Goal: Transaction & Acquisition: Purchase product/service

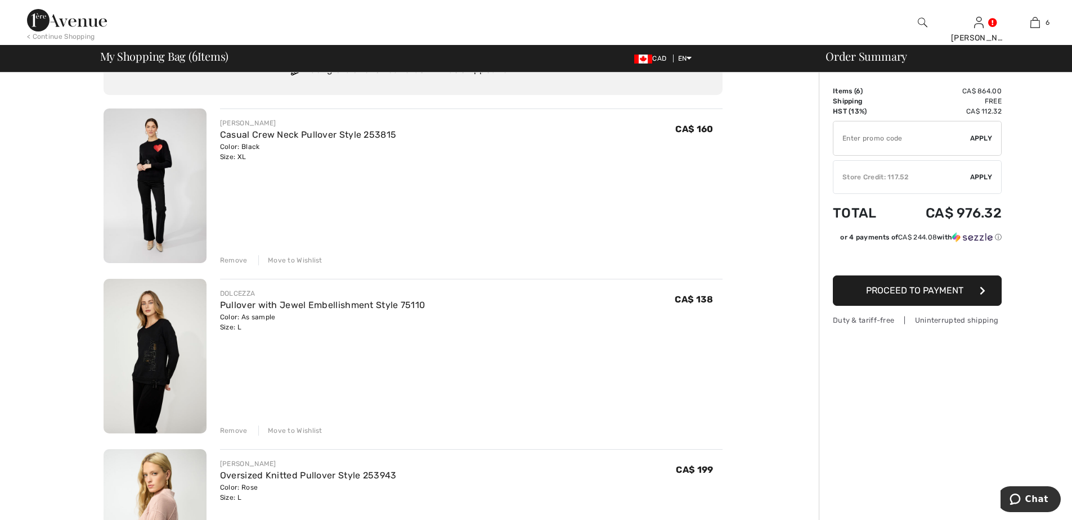
scroll to position [113, 0]
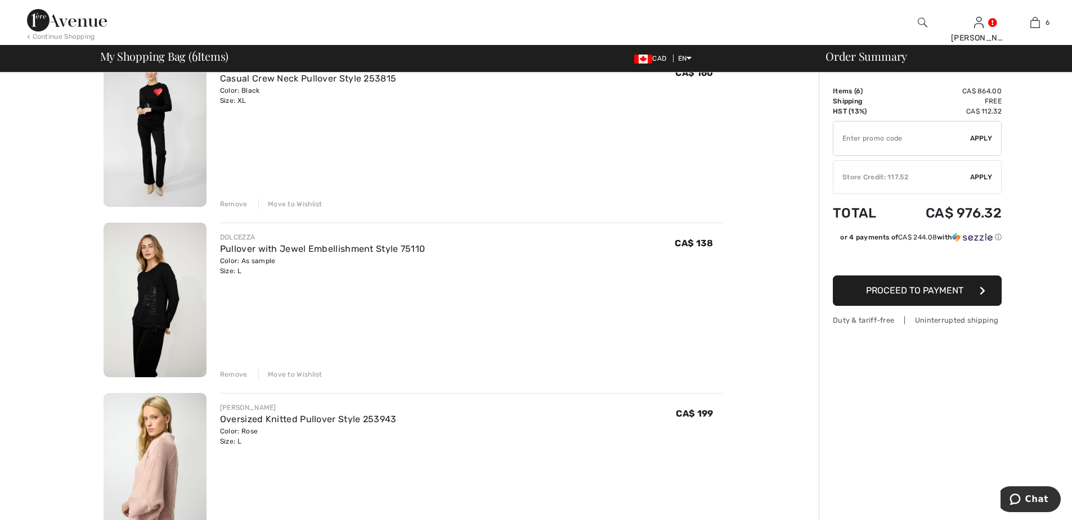
click at [237, 374] on div "Remove" at bounding box center [234, 375] width 28 height 10
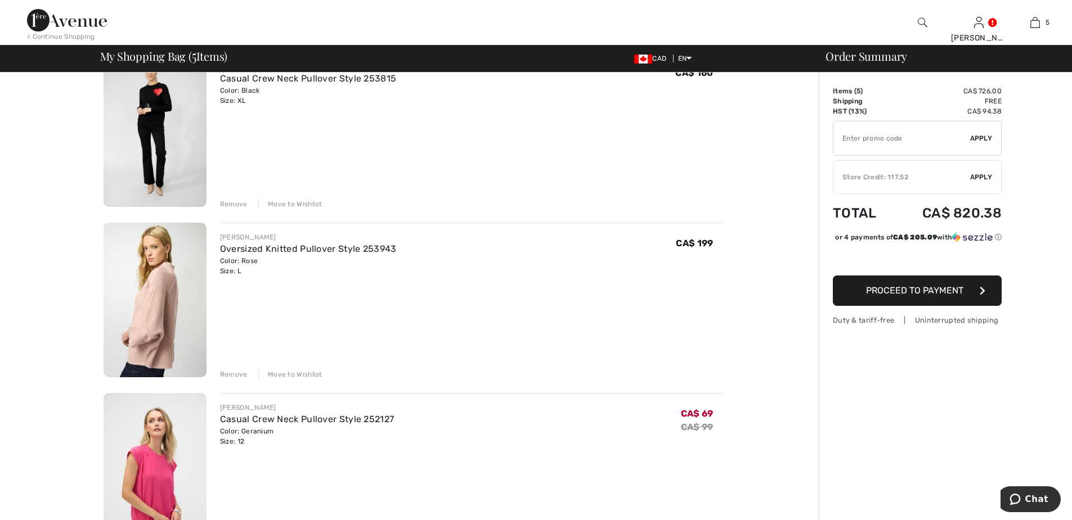
click at [239, 374] on div "Remove" at bounding box center [234, 375] width 28 height 10
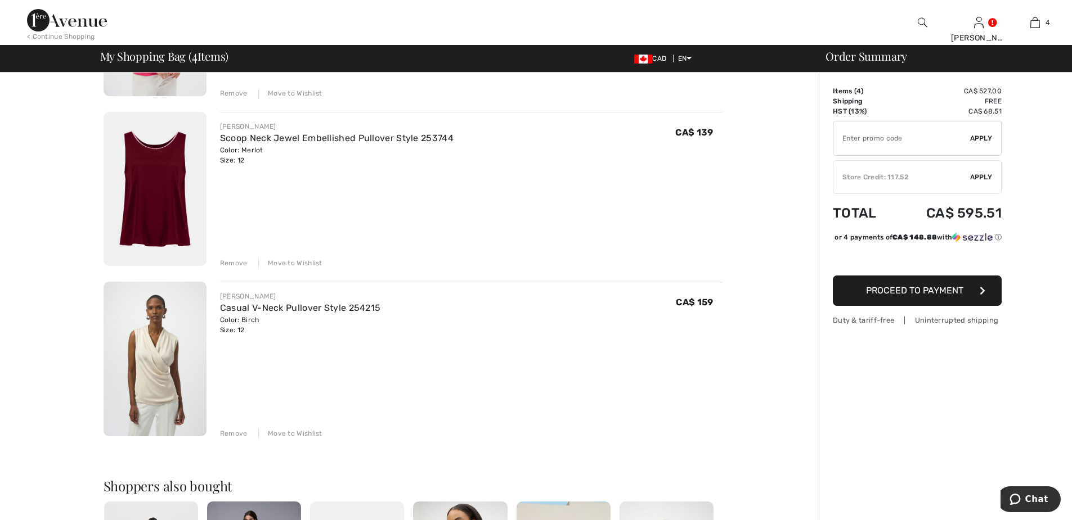
scroll to position [450, 0]
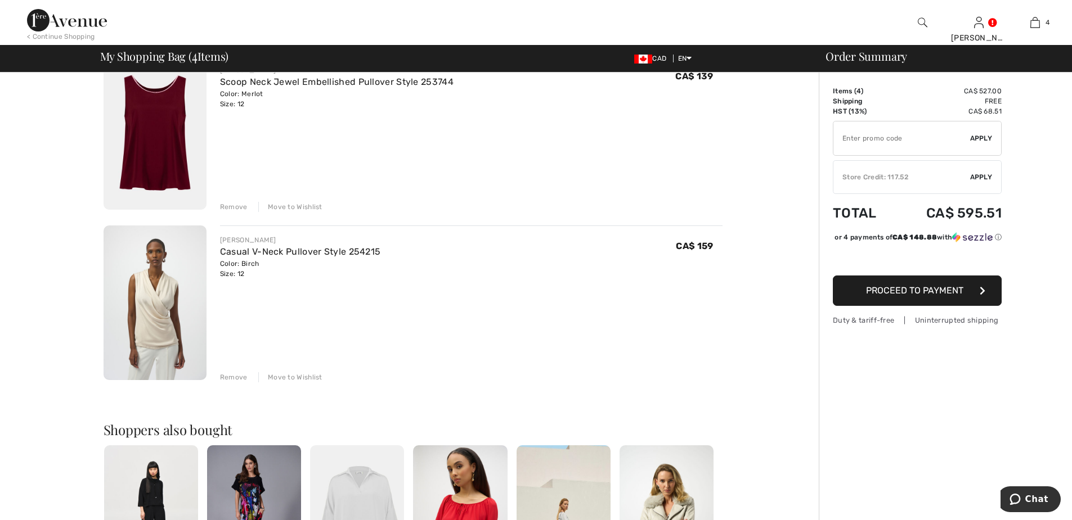
click at [234, 378] on div "Remove" at bounding box center [234, 378] width 28 height 10
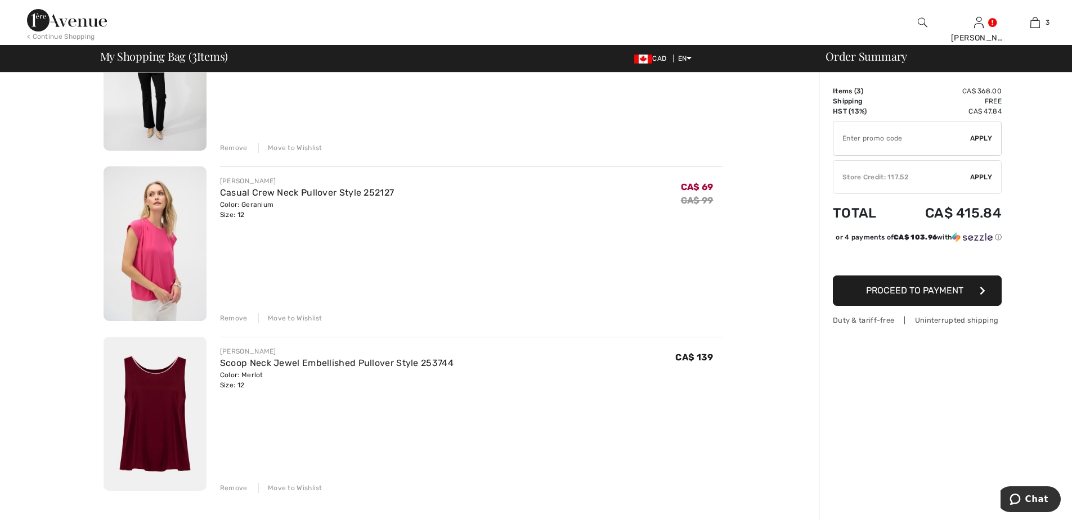
scroll to position [113, 0]
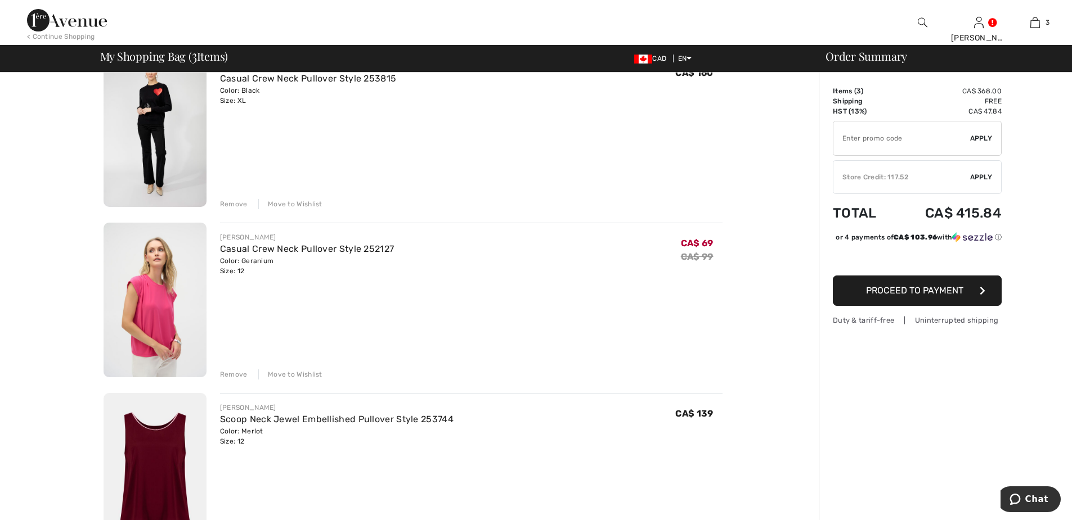
click at [235, 374] on div "Remove" at bounding box center [234, 375] width 28 height 10
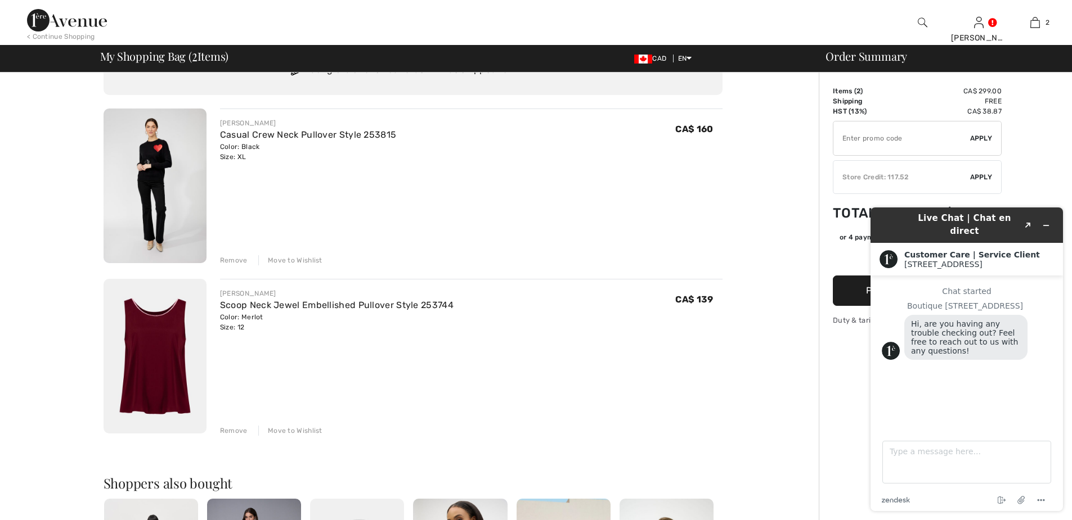
scroll to position [0, 0]
click at [1045, 222] on icon "Minimize widget" at bounding box center [1046, 226] width 8 height 8
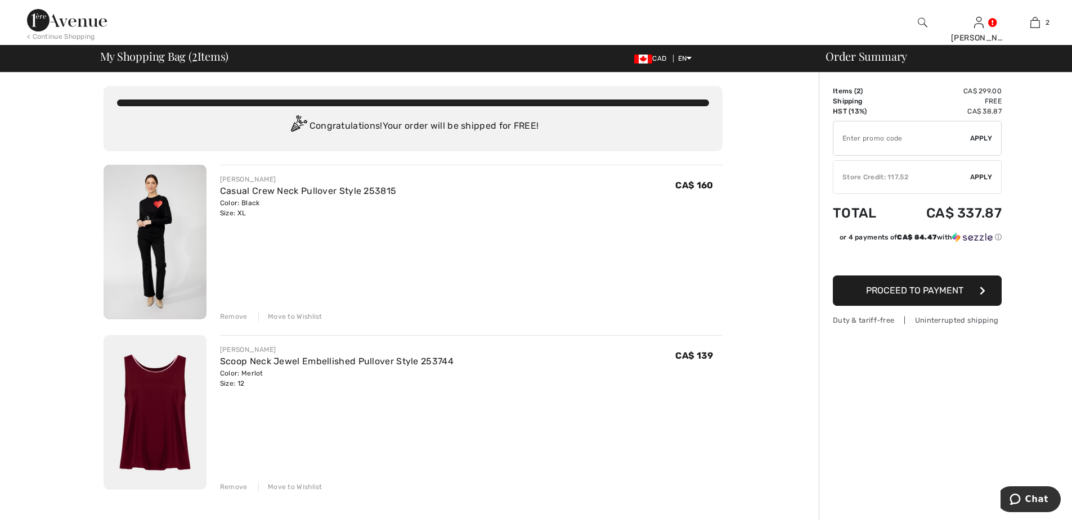
click at [145, 419] on img at bounding box center [155, 412] width 103 height 155
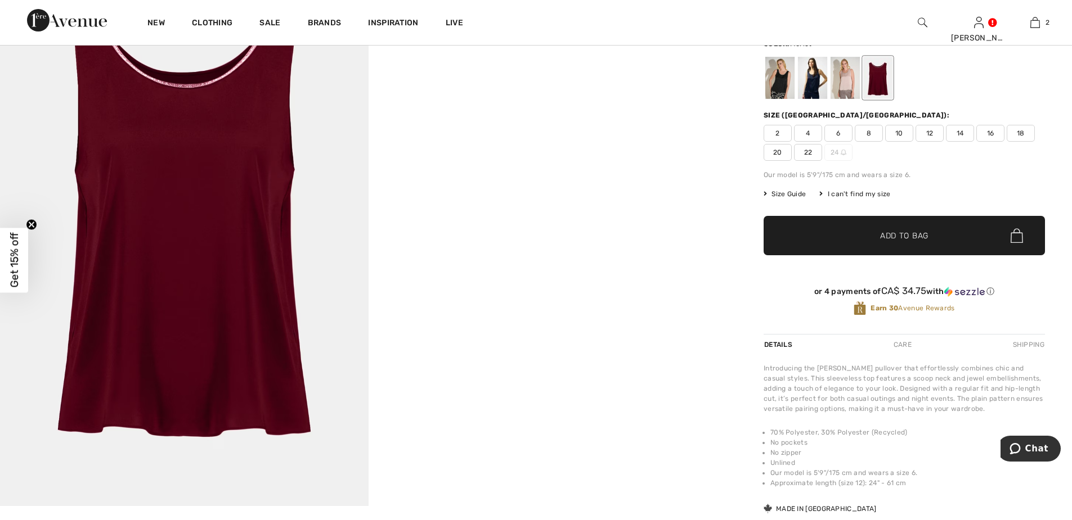
click at [880, 84] on div at bounding box center [877, 78] width 29 height 42
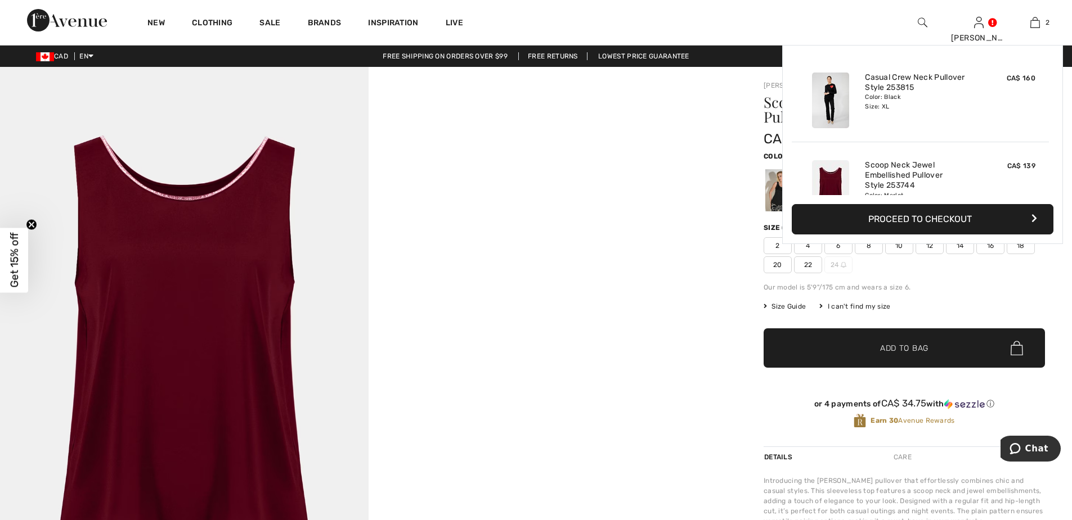
click at [1039, 23] on img at bounding box center [1035, 23] width 10 height 14
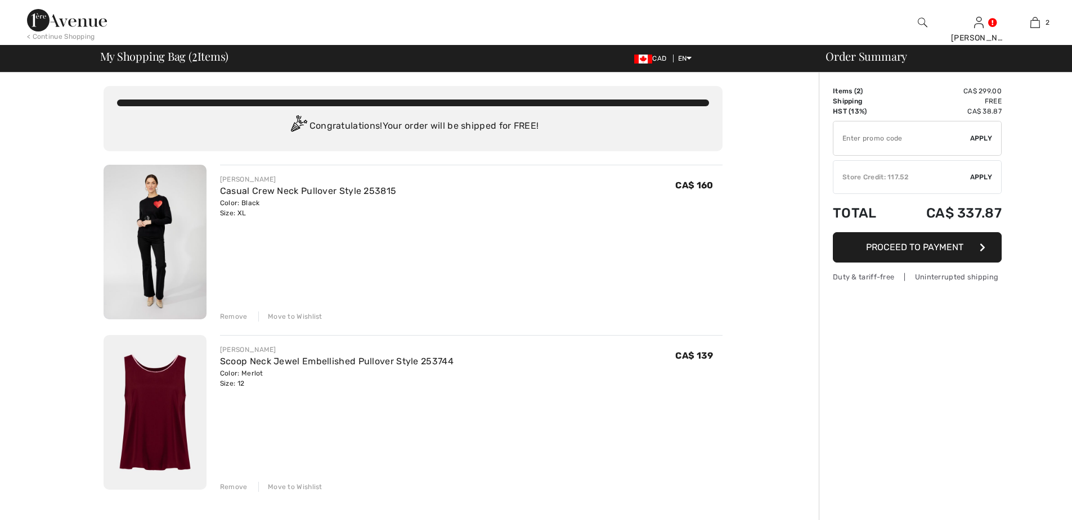
click at [145, 224] on img at bounding box center [155, 242] width 103 height 155
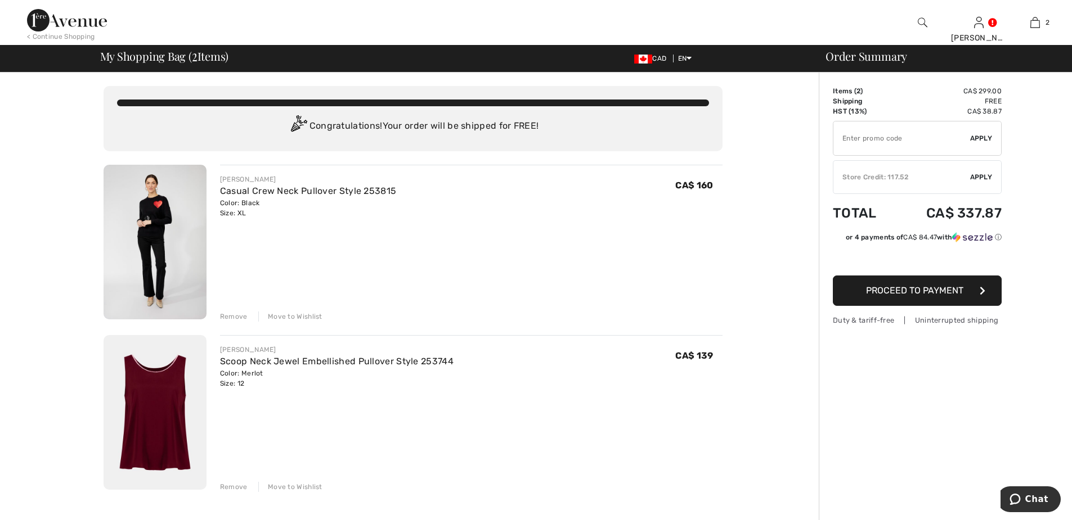
click at [228, 315] on div "Remove" at bounding box center [234, 317] width 28 height 10
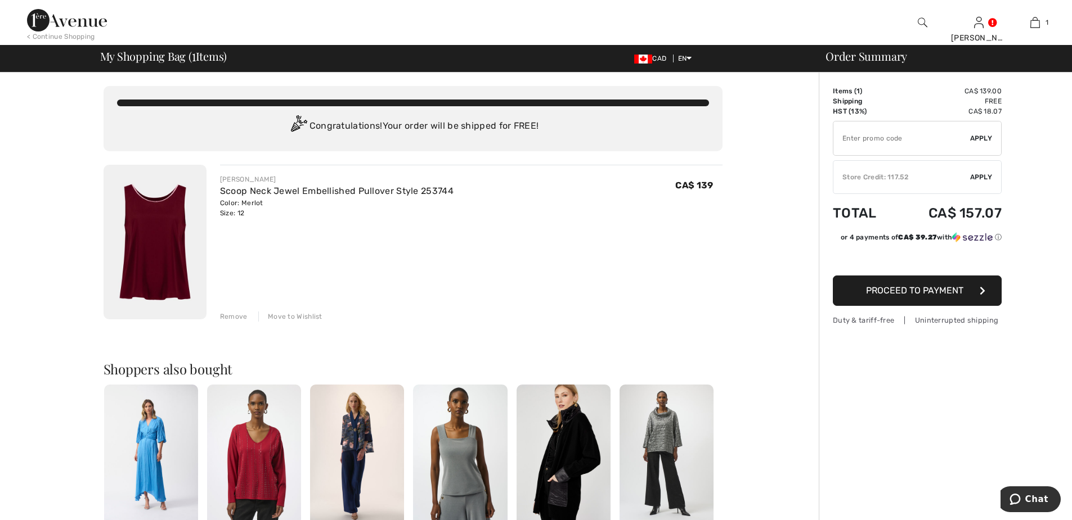
click at [39, 17] on img at bounding box center [67, 20] width 80 height 23
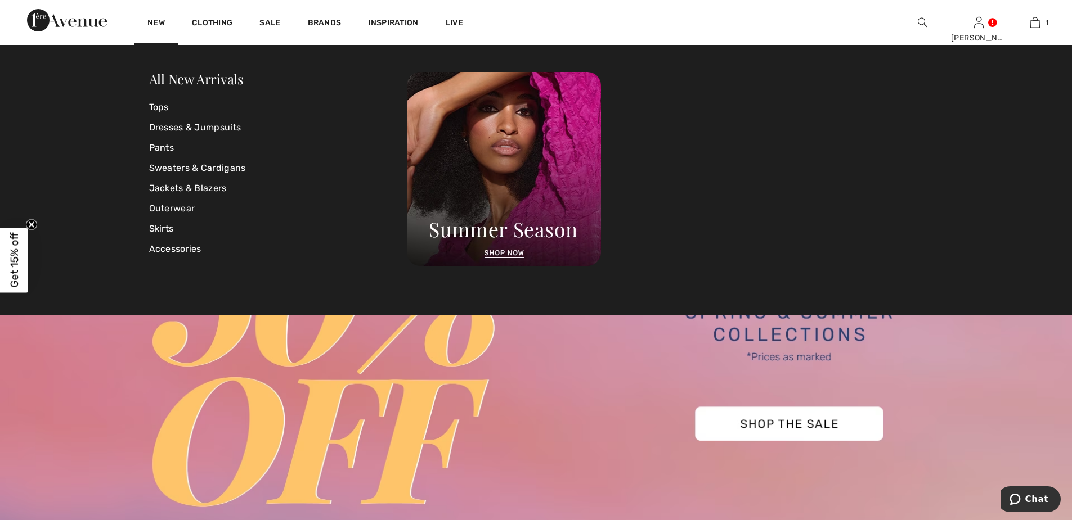
click at [190, 83] on link "All New Arrivals" at bounding box center [196, 79] width 95 height 18
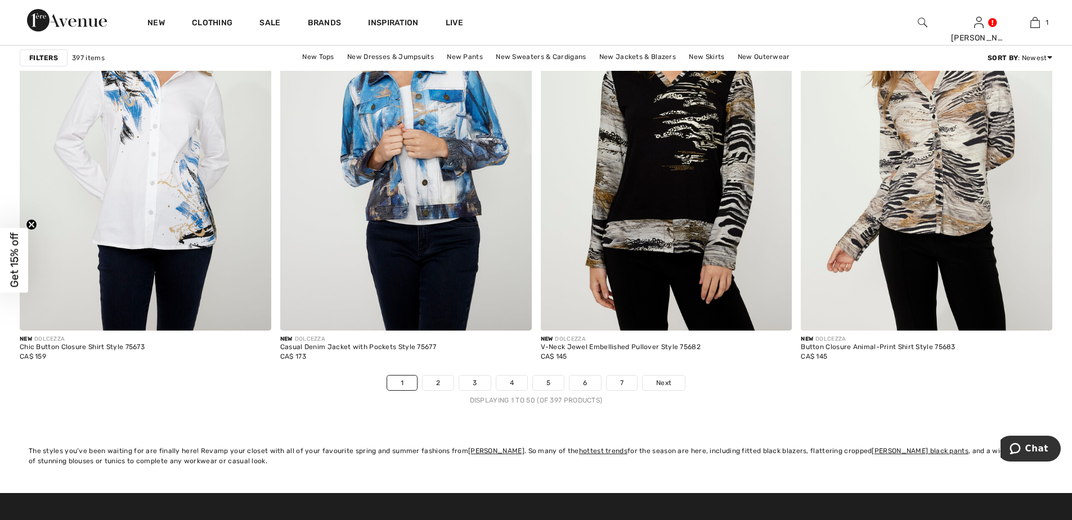
scroll to position [6358, 0]
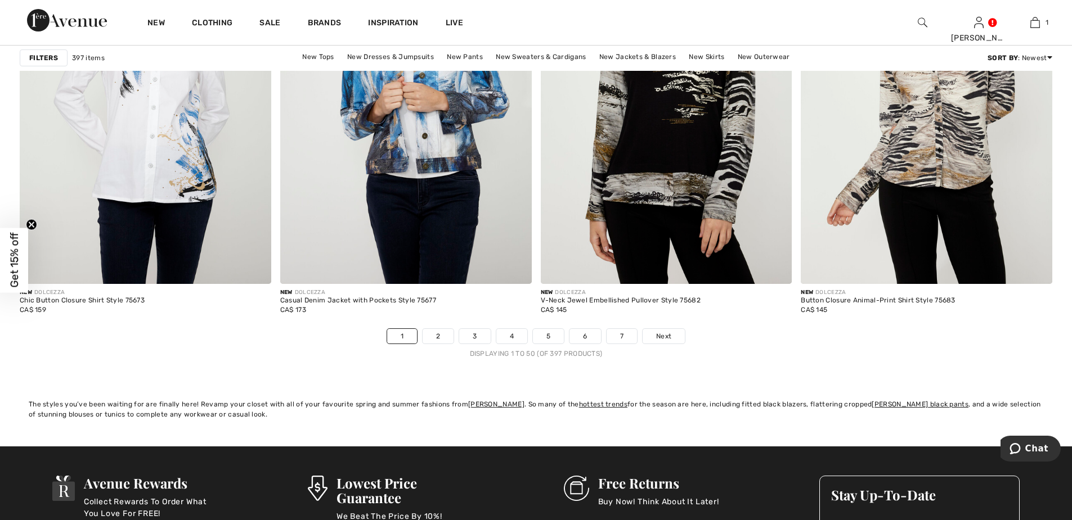
click at [441, 334] on link "2" at bounding box center [438, 336] width 31 height 15
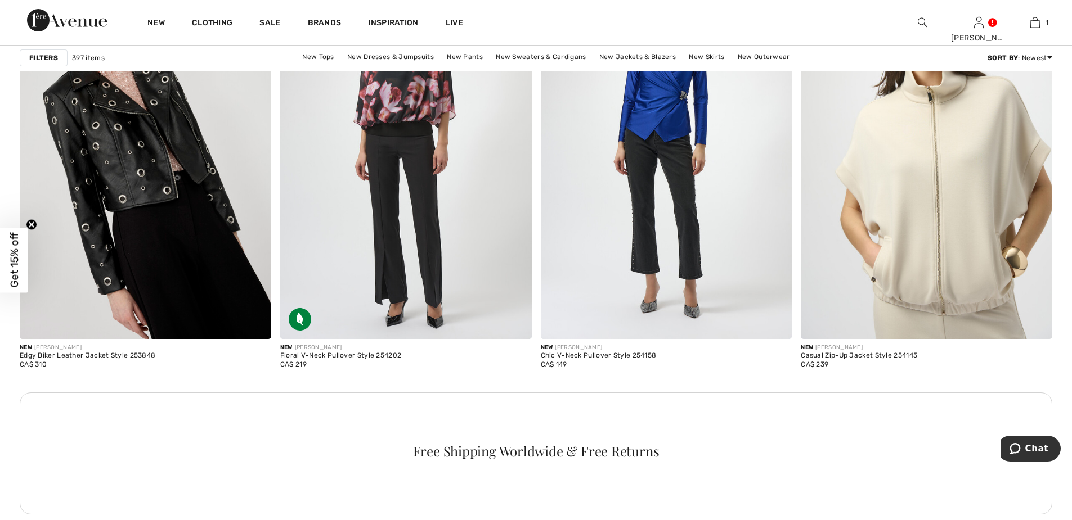
scroll to position [1519, 0]
